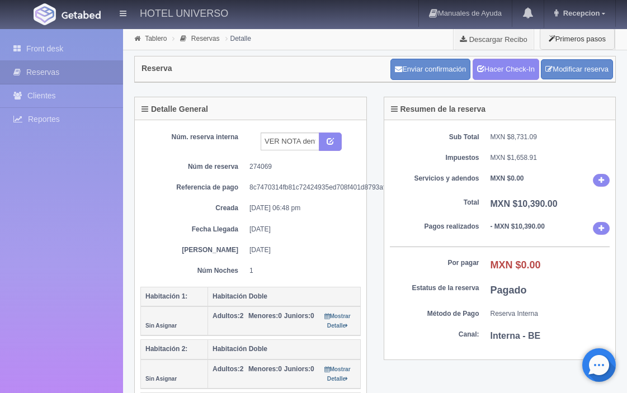
scroll to position [1013, 0]
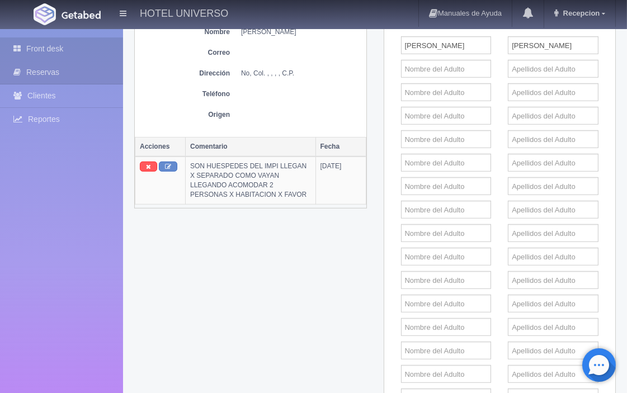
click at [56, 46] on link "Front desk" at bounding box center [61, 48] width 123 height 23
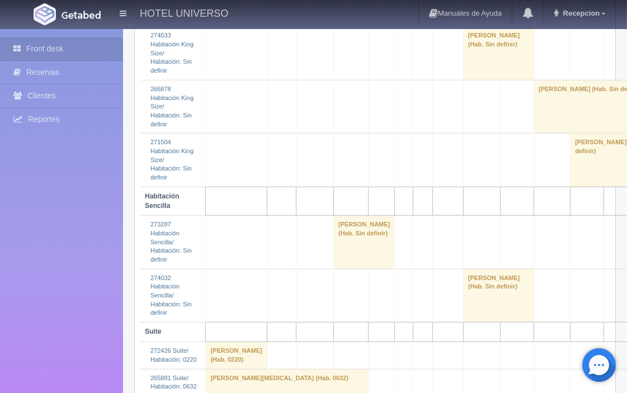
scroll to position [1677, 0]
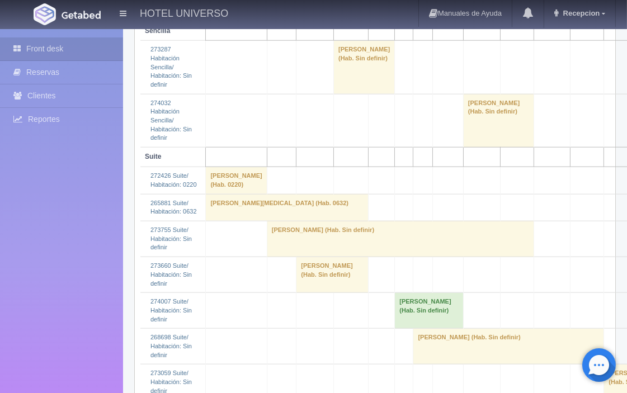
click at [267, 221] on td "Edgar Fernando Fabian Ramirez (Hab. Sin definir)" at bounding box center [400, 239] width 267 height 36
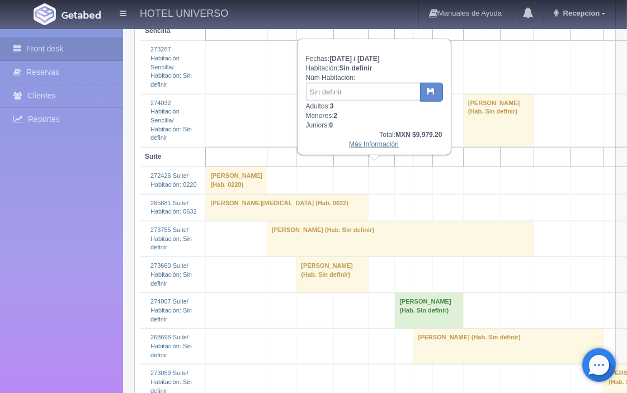
click at [362, 143] on link "Más Información" at bounding box center [374, 144] width 50 height 8
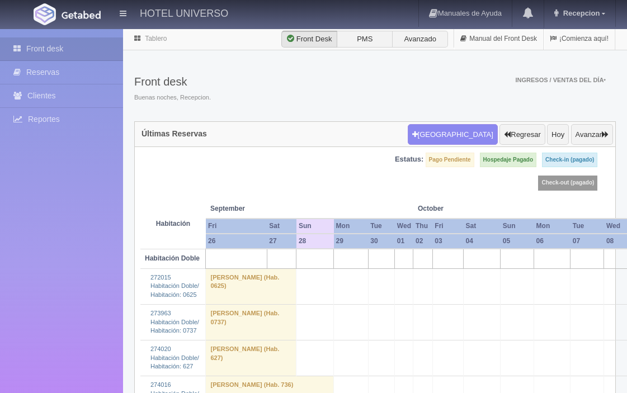
scroll to position [1677, 0]
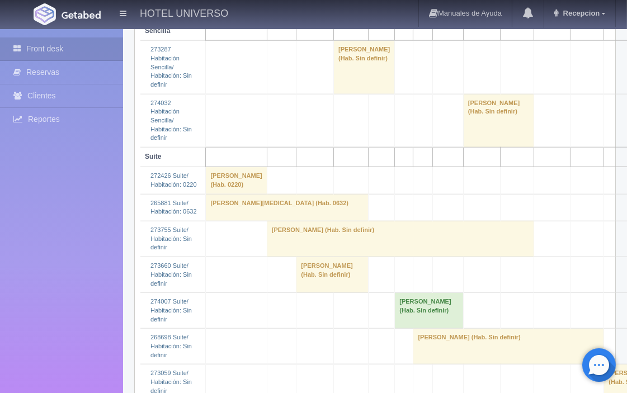
click at [267, 221] on td "[PERSON_NAME] (Hab. Sin definir)" at bounding box center [400, 239] width 267 height 36
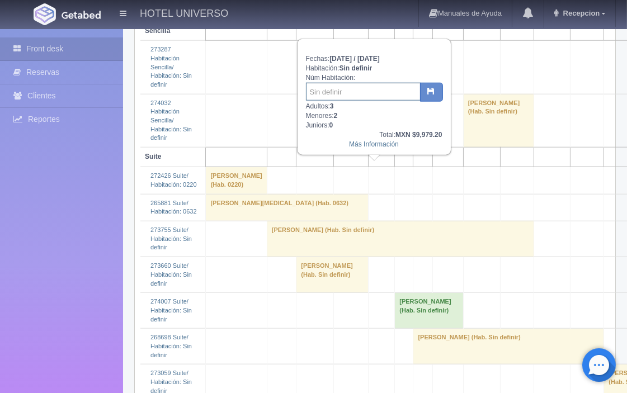
click at [334, 93] on input "text" at bounding box center [363, 92] width 115 height 18
type input "619"
click at [428, 92] on icon "button" at bounding box center [431, 90] width 7 height 7
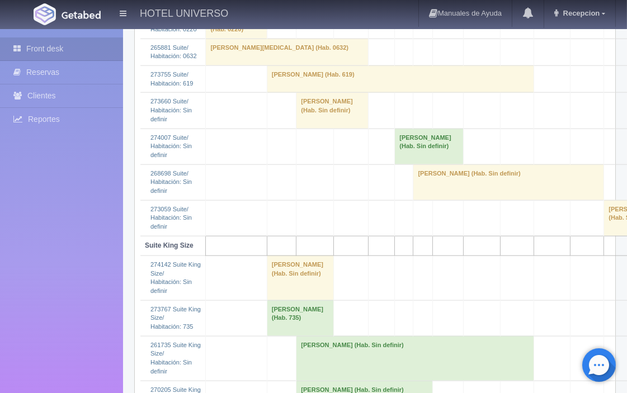
scroll to position [1864, 0]
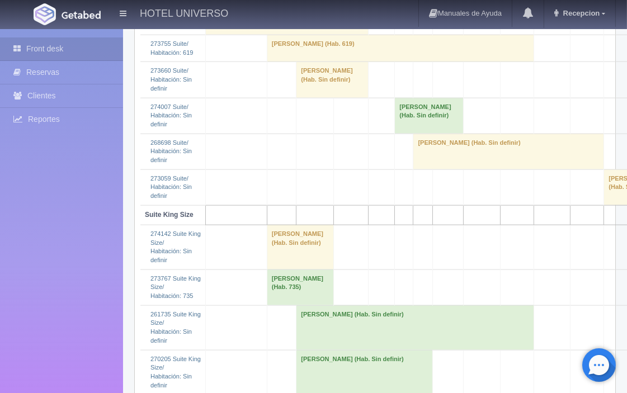
click at [267, 225] on td "Dulce Navarro (Hab. Sin definir)" at bounding box center [300, 247] width 67 height 45
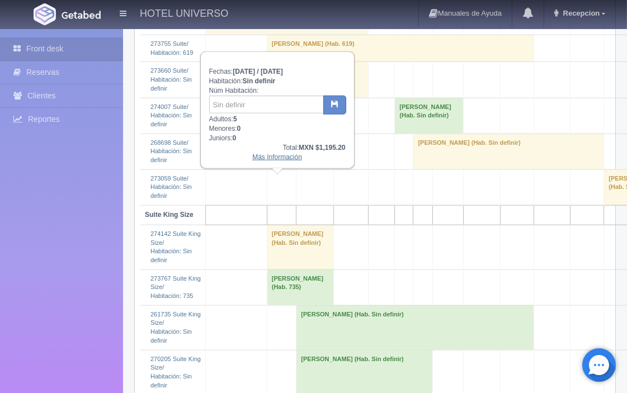
click at [266, 158] on link "Más Información" at bounding box center [277, 157] width 50 height 8
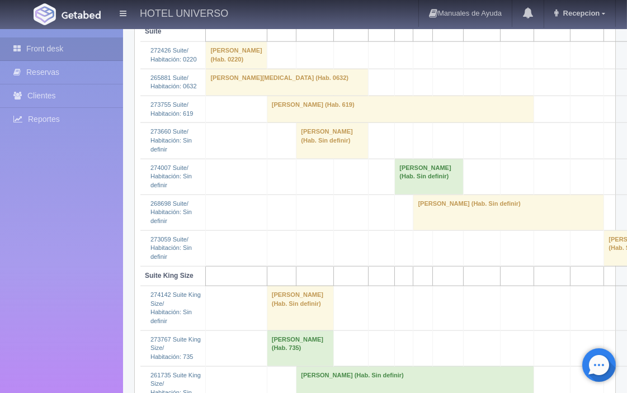
scroll to position [1801, 0]
click at [267, 287] on td "Dulce Navarro (Hab. Sin definir)" at bounding box center [300, 309] width 67 height 45
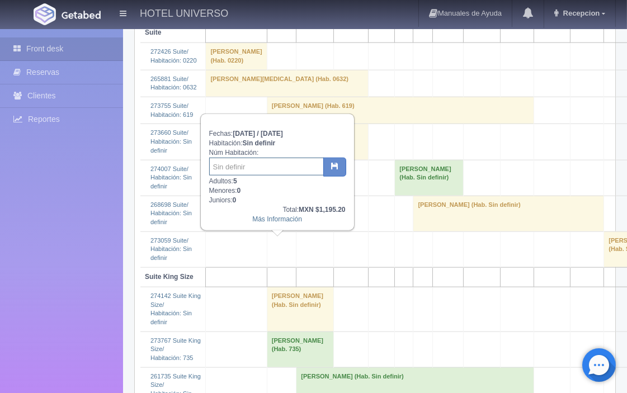
click at [253, 166] on input "text" at bounding box center [266, 167] width 115 height 18
type input "535"
click at [333, 168] on icon "button" at bounding box center [334, 165] width 7 height 7
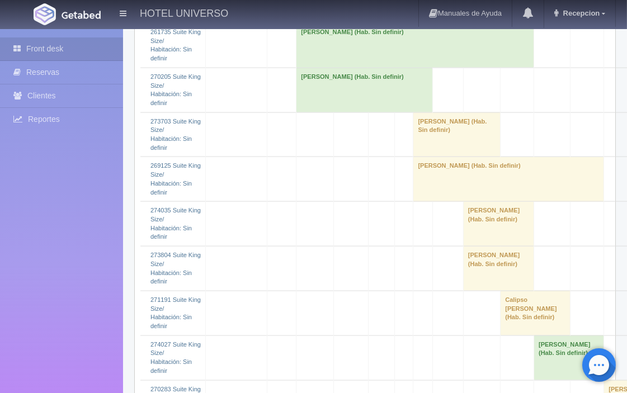
scroll to position [2150, 0]
